Goal: Task Accomplishment & Management: Manage account settings

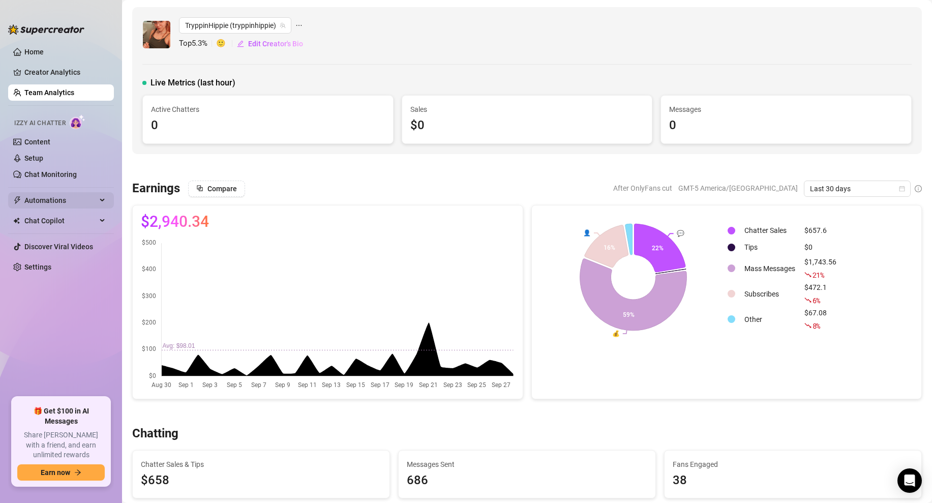
click at [55, 197] on span "Automations" at bounding box center [60, 200] width 72 height 16
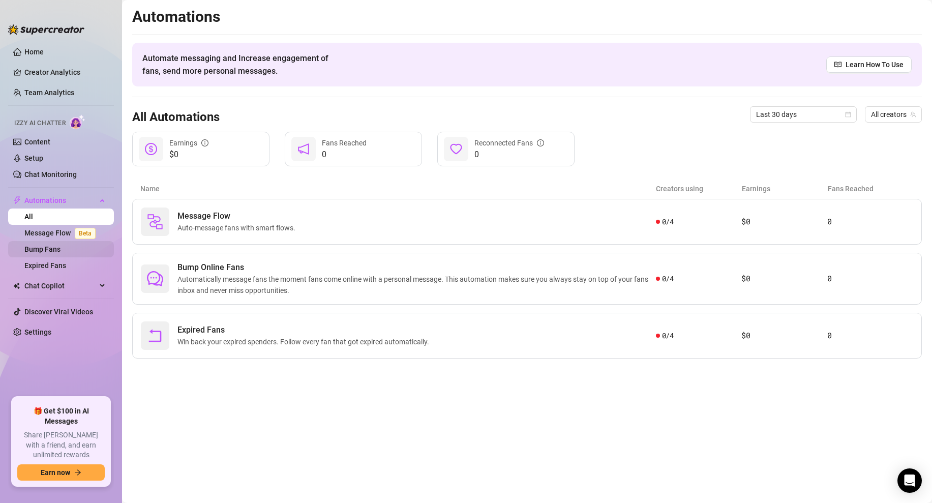
click at [48, 245] on link "Bump Fans" at bounding box center [42, 249] width 36 height 8
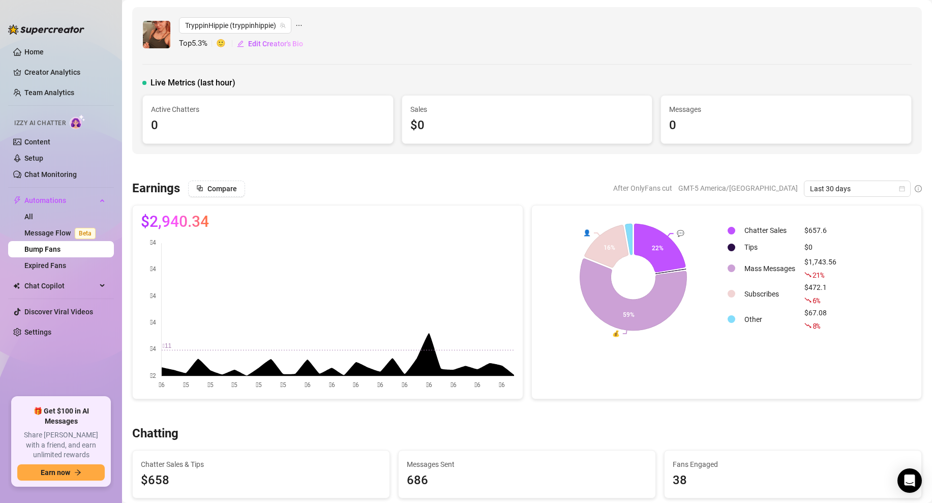
click at [60, 253] on link "Bump Fans" at bounding box center [42, 249] width 36 height 8
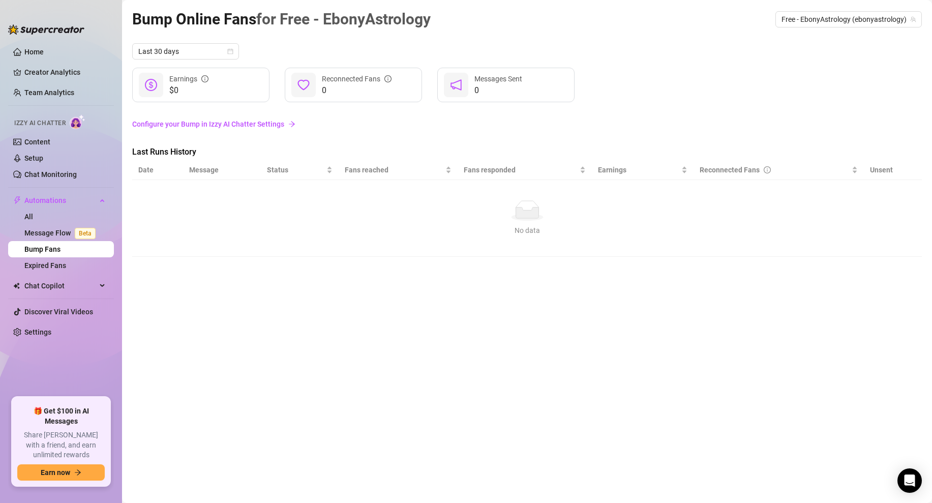
click at [285, 125] on link "Configure your Bump in Izzy AI Chatter Settings" at bounding box center [526, 123] width 789 height 11
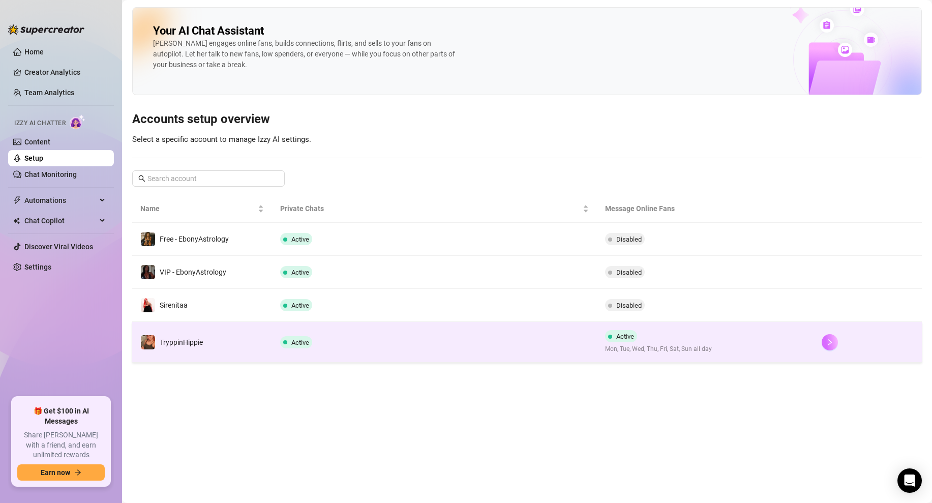
click at [829, 340] on icon "right" at bounding box center [829, 342] width 7 height 7
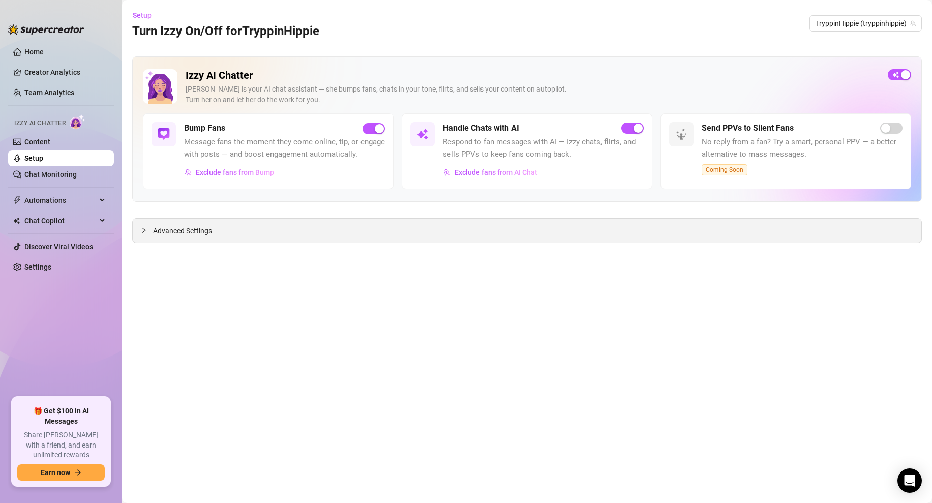
click at [199, 228] on span "Advanced Settings" at bounding box center [182, 230] width 59 height 11
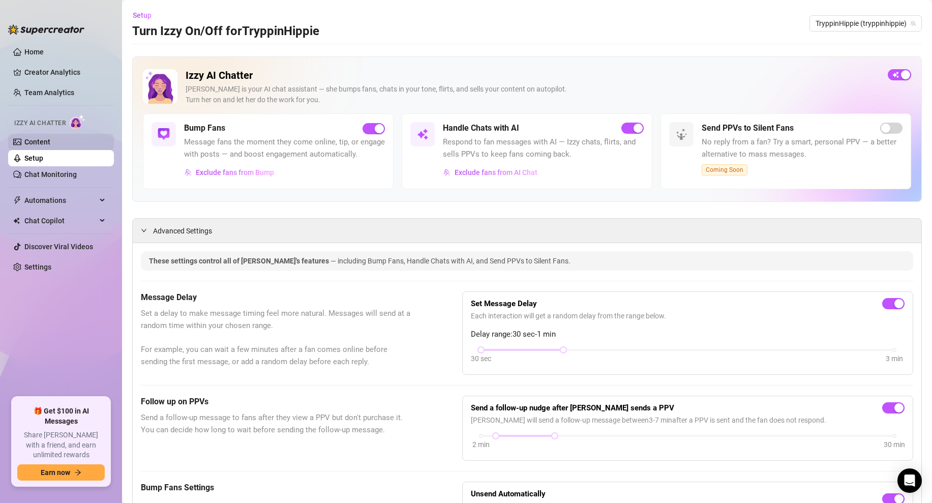
click at [50, 145] on link "Content" at bounding box center [37, 142] width 26 height 8
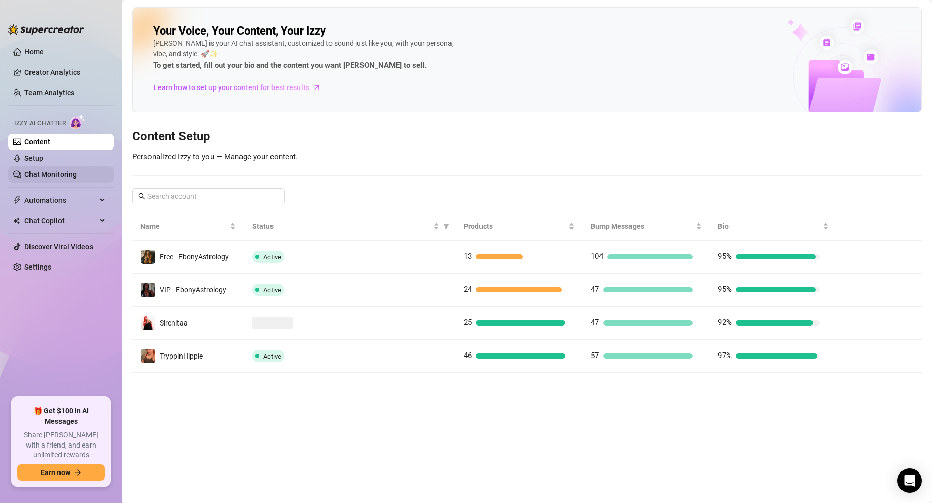
click at [68, 176] on link "Chat Monitoring" at bounding box center [50, 174] width 52 height 8
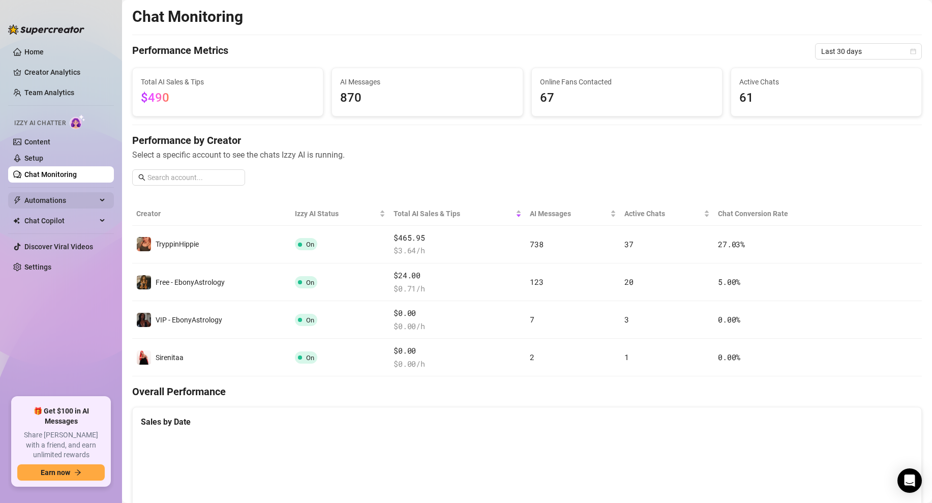
click at [56, 203] on span "Automations" at bounding box center [60, 200] width 72 height 16
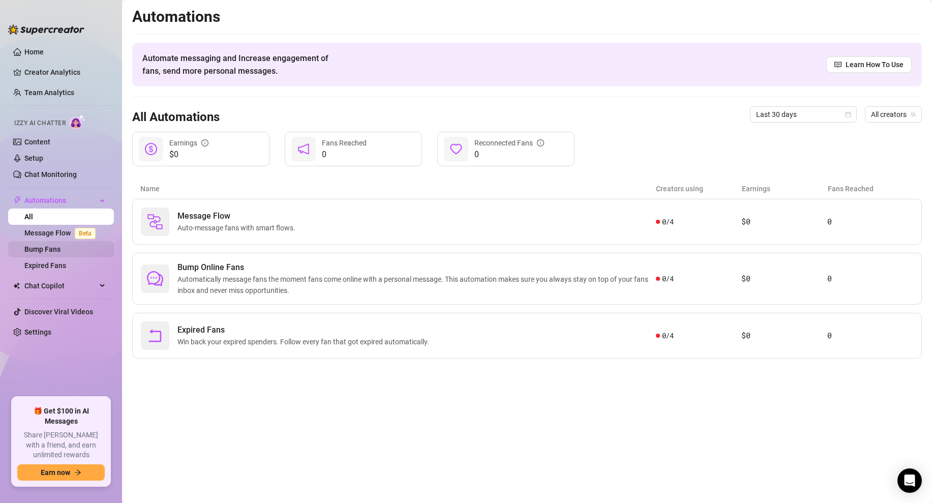
click at [42, 249] on link "Bump Fans" at bounding box center [42, 249] width 36 height 8
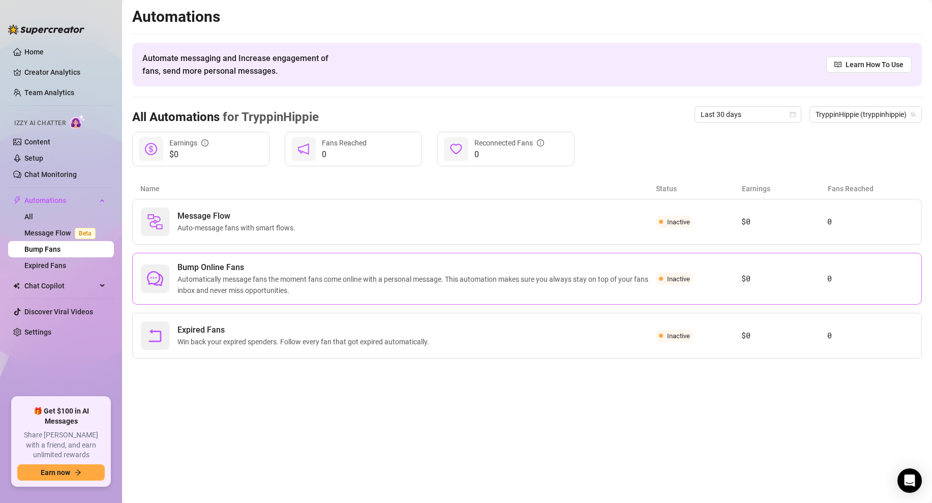
click at [315, 277] on span "Automatically message fans the moment fans come online with a personal message.…" at bounding box center [416, 284] width 478 height 22
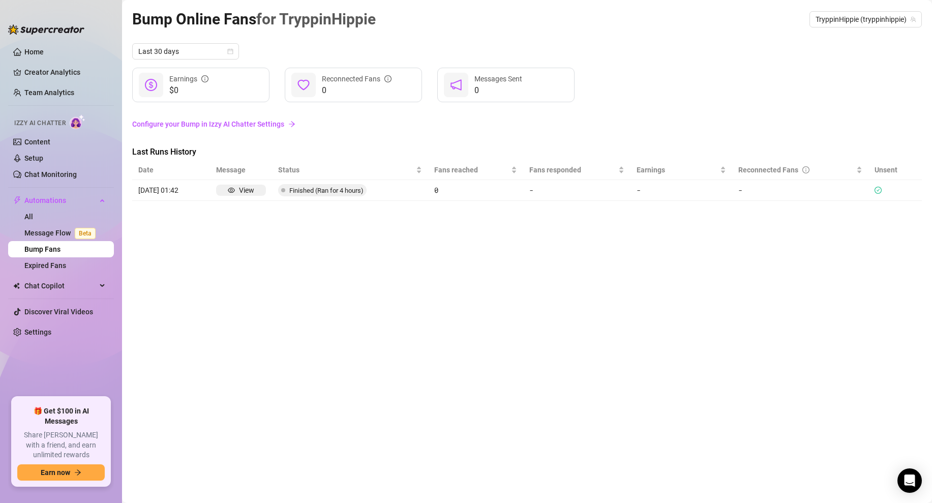
click at [254, 225] on div "Bump Online Fans for TryppinHippie TryppinHippie (tryppinhippie) Last 30 days $…" at bounding box center [526, 239] width 789 height 465
click at [57, 229] on link "Message Flow Beta" at bounding box center [61, 233] width 75 height 8
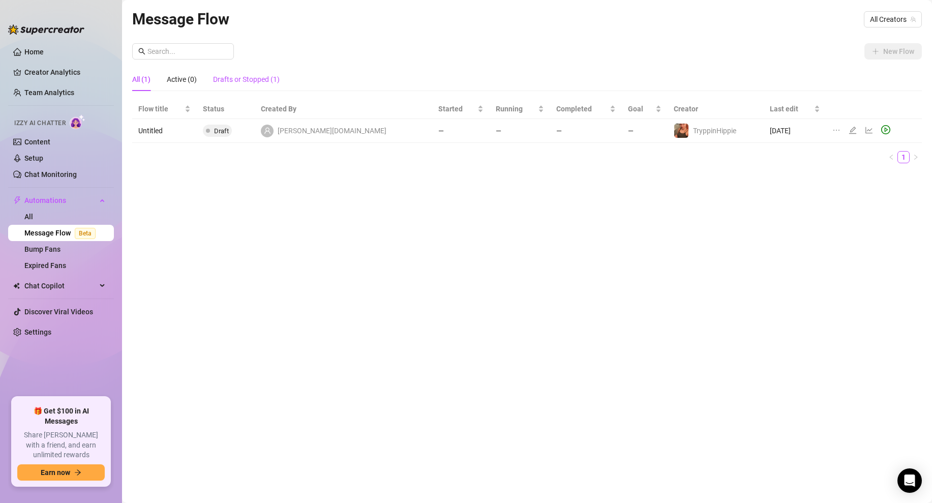
click at [240, 83] on div "Drafts or Stopped (1)" at bounding box center [246, 79] width 67 height 11
click at [143, 85] on div "All (1)" at bounding box center [141, 79] width 18 height 23
click at [33, 215] on link "All" at bounding box center [28, 216] width 9 height 8
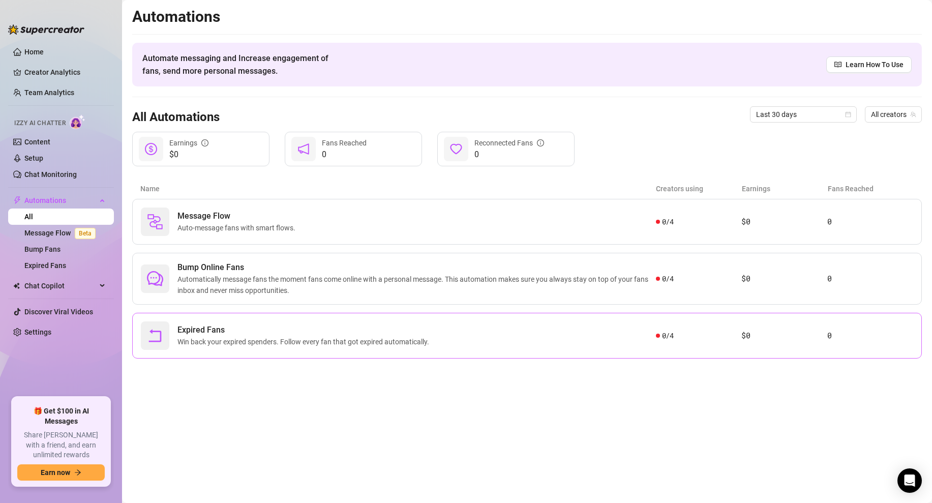
click at [255, 316] on div "Expired Fans Win back your expired spenders. Follow every fan that got expired …" at bounding box center [526, 336] width 789 height 46
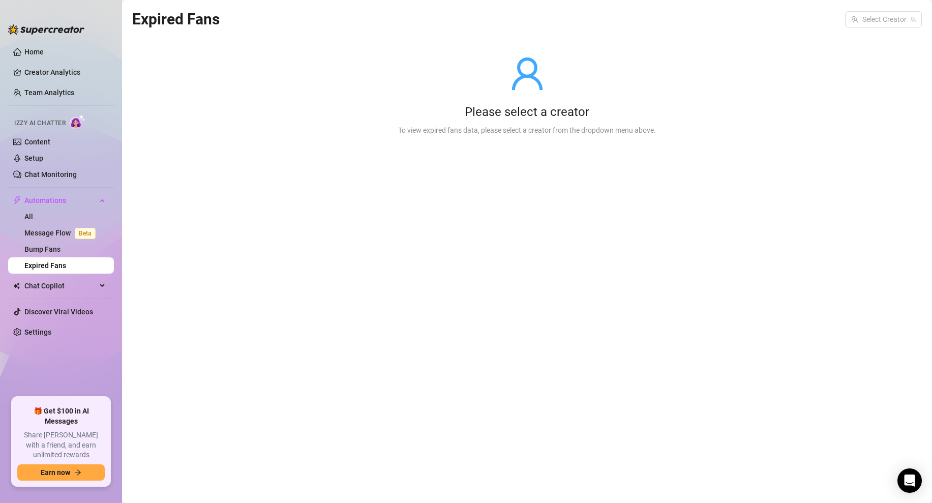
click at [423, 135] on div "To view expired fans data, please select a creator from the dropdown menu above." at bounding box center [527, 130] width 258 height 11
click at [886, 14] on input "search" at bounding box center [878, 19] width 55 height 15
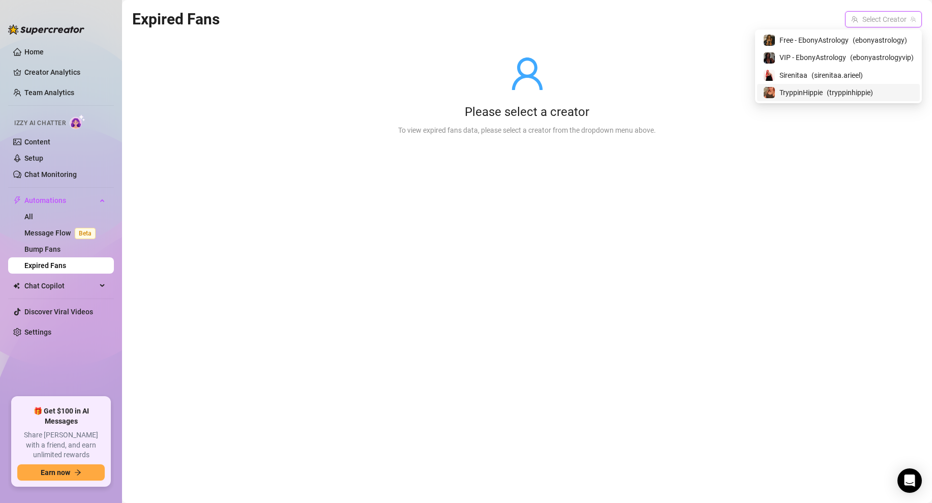
click at [786, 94] on span "TryppinHippie" at bounding box center [800, 92] width 43 height 11
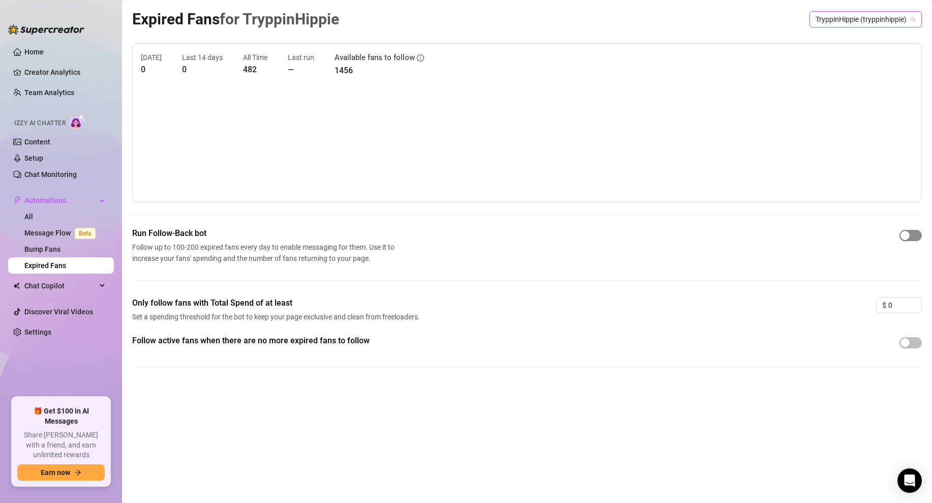
click at [909, 233] on span "button" at bounding box center [910, 235] width 22 height 11
click at [897, 309] on input "0" at bounding box center [904, 304] width 33 height 15
type input "10"
click at [909, 340] on span "button" at bounding box center [910, 342] width 22 height 11
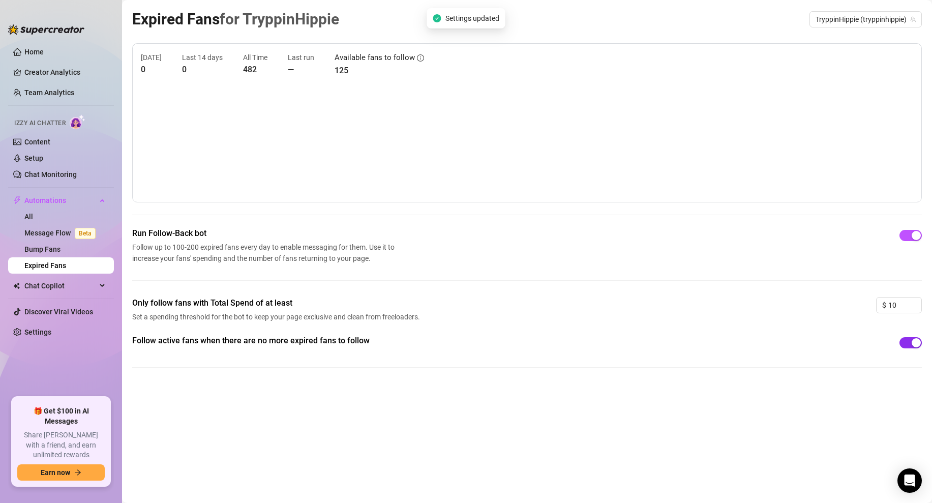
click at [909, 340] on span "button" at bounding box center [910, 342] width 22 height 11
click at [659, 400] on div "Expired Fans for TryppinHippie TryppinHippie (tryppinhippie) [DATE] 0 Last 14 d…" at bounding box center [526, 239] width 789 height 465
click at [455, 418] on div "Expired Fans for TryppinHippie TryppinHippie (tryppinhippie) [DATE] 0 Last 14 d…" at bounding box center [526, 239] width 789 height 465
click at [57, 253] on link "Bump Fans" at bounding box center [42, 249] width 36 height 8
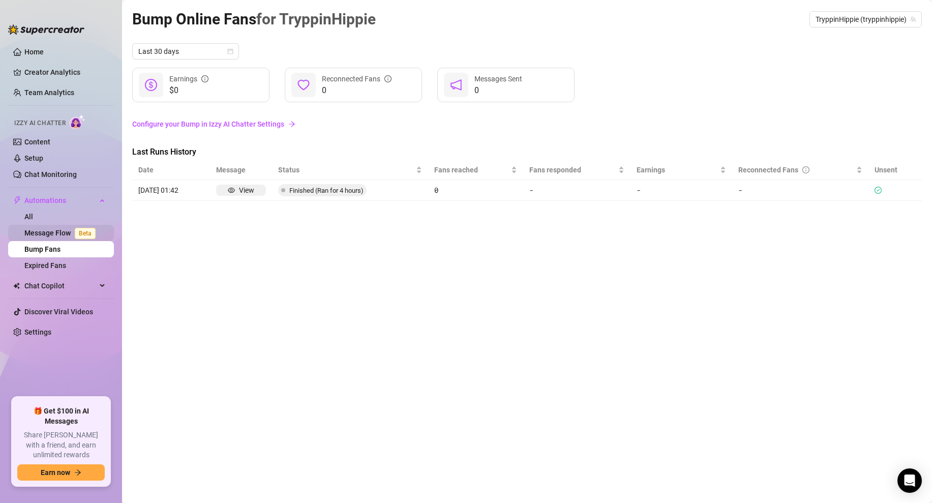
click at [62, 231] on link "Message Flow Beta" at bounding box center [61, 233] width 75 height 8
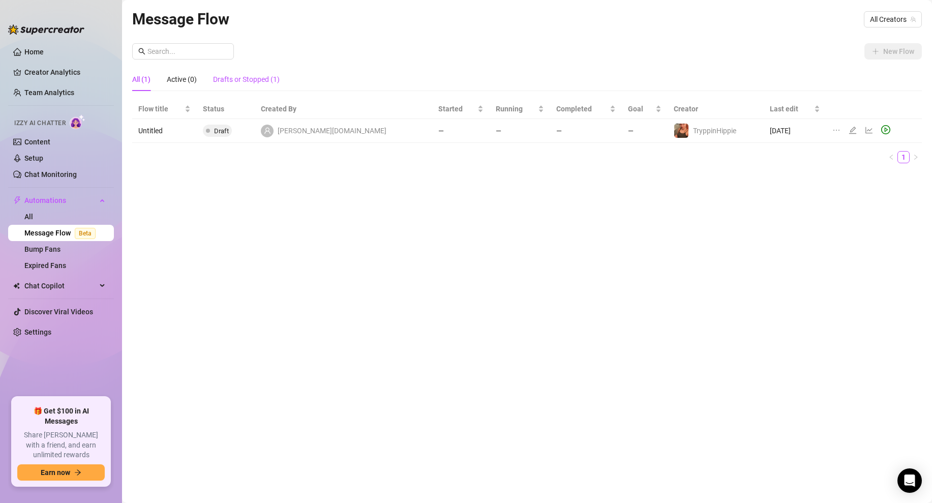
click at [270, 74] on div "Drafts or Stopped (1)" at bounding box center [246, 79] width 67 height 11
click at [141, 83] on div "All (1)" at bounding box center [141, 79] width 18 height 11
click at [44, 281] on span "Chat Copilot" at bounding box center [60, 286] width 72 height 16
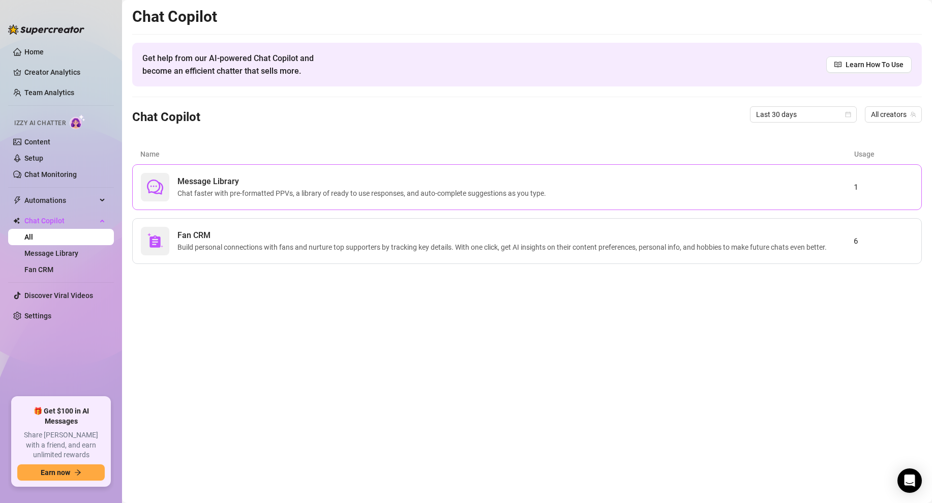
click at [316, 196] on span "Chat faster with pre-formatted PPVs, a library of ready to use responses, and a…" at bounding box center [363, 193] width 373 height 11
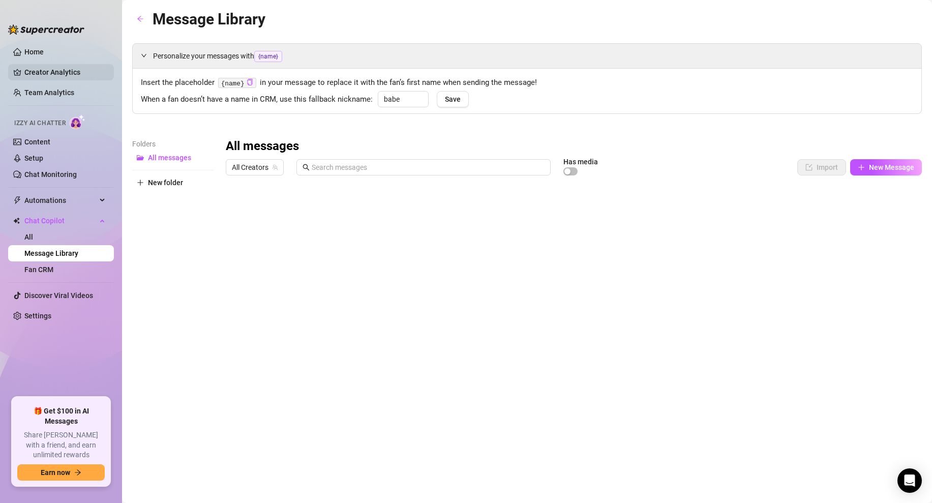
click at [43, 68] on link "Creator Analytics" at bounding box center [64, 72] width 81 height 16
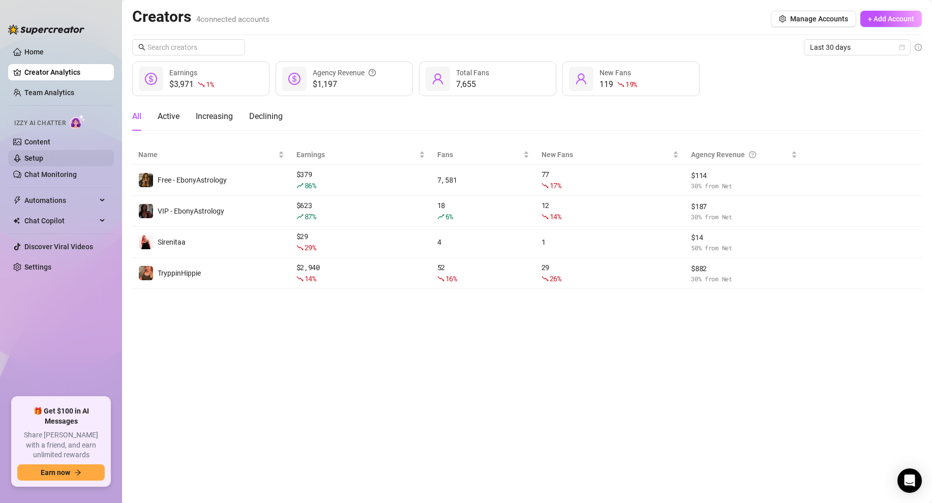
click at [33, 156] on link "Setup" at bounding box center [33, 158] width 19 height 8
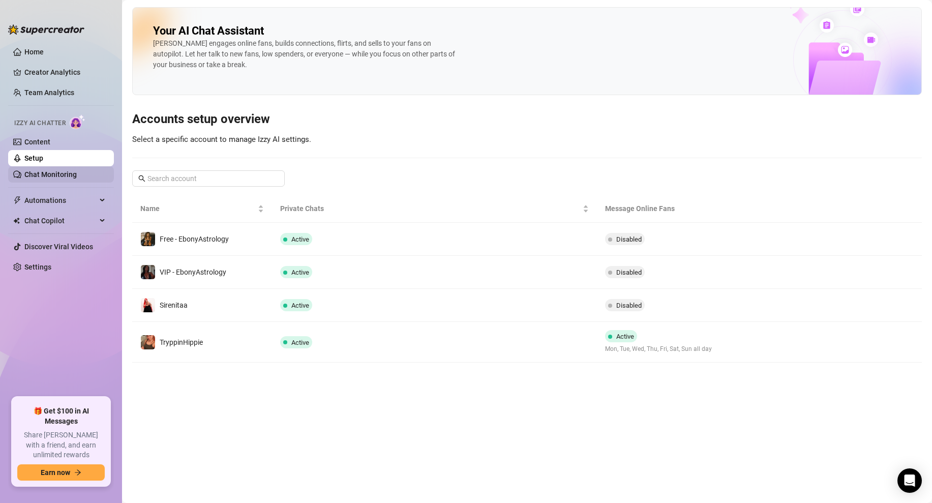
click at [47, 176] on link "Chat Monitoring" at bounding box center [50, 174] width 52 height 8
